Goal: Information Seeking & Learning: Learn about a topic

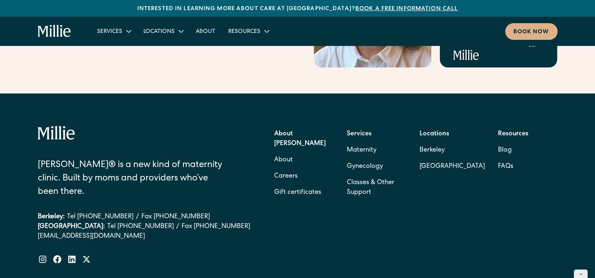
scroll to position [3310, 0]
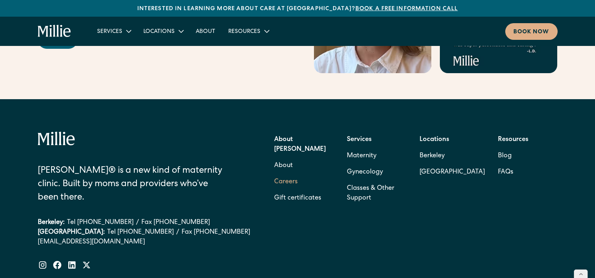
click at [287, 174] on link "Careers" at bounding box center [286, 182] width 24 height 16
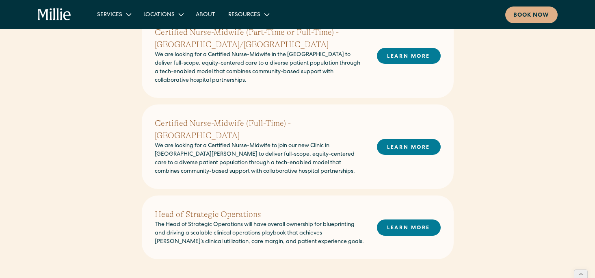
scroll to position [307, 0]
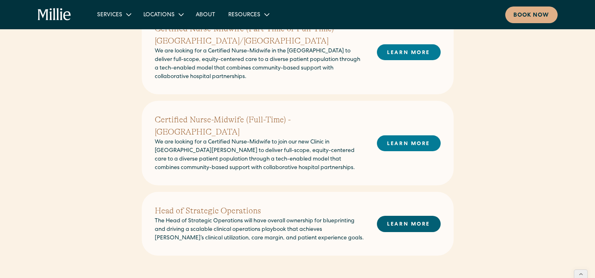
click at [397, 216] on link "LEARN MORE" at bounding box center [409, 224] width 64 height 16
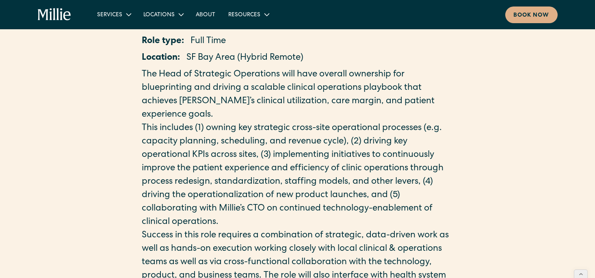
scroll to position [138, 0]
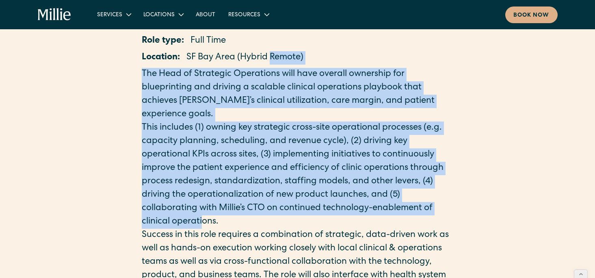
drag, startPoint x: 272, startPoint y: 59, endPoint x: 203, endPoint y: 237, distance: 191.2
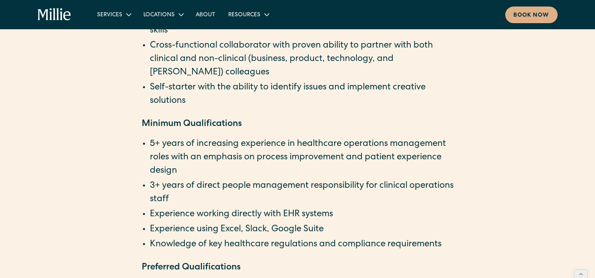
scroll to position [1240, 0]
drag, startPoint x: 224, startPoint y: 205, endPoint x: 243, endPoint y: 158, distance: 50.3
click at [245, 157] on ul "5+ years of increasing experience in healthcare operations management roles wit…" at bounding box center [298, 195] width 312 height 114
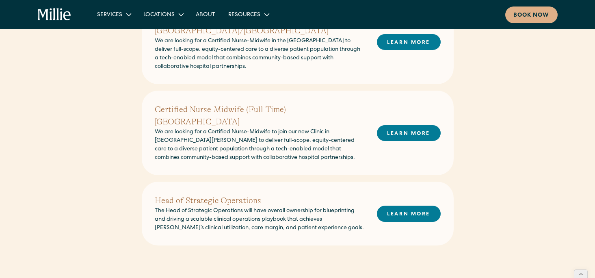
scroll to position [318, 0]
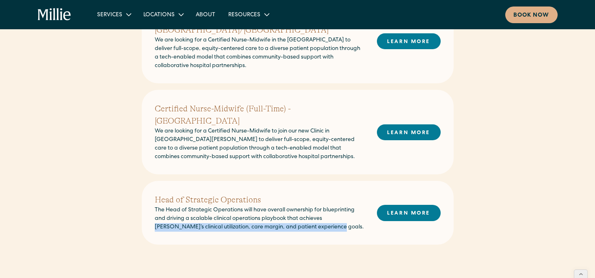
drag, startPoint x: 326, startPoint y: 210, endPoint x: 318, endPoint y: 224, distance: 16.7
click at [318, 224] on div "Head of Strategic Operations The Head of Strategic Operations will have overall…" at bounding box center [298, 213] width 312 height 64
drag, startPoint x: 318, startPoint y: 224, endPoint x: 324, endPoint y: 217, distance: 9.2
click at [324, 217] on div "Head of Strategic Operations The Head of Strategic Operations will have overall…" at bounding box center [298, 213] width 312 height 64
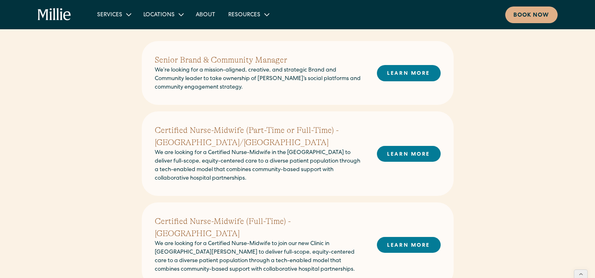
scroll to position [203, 0]
